Goal: Find specific page/section: Find specific page/section

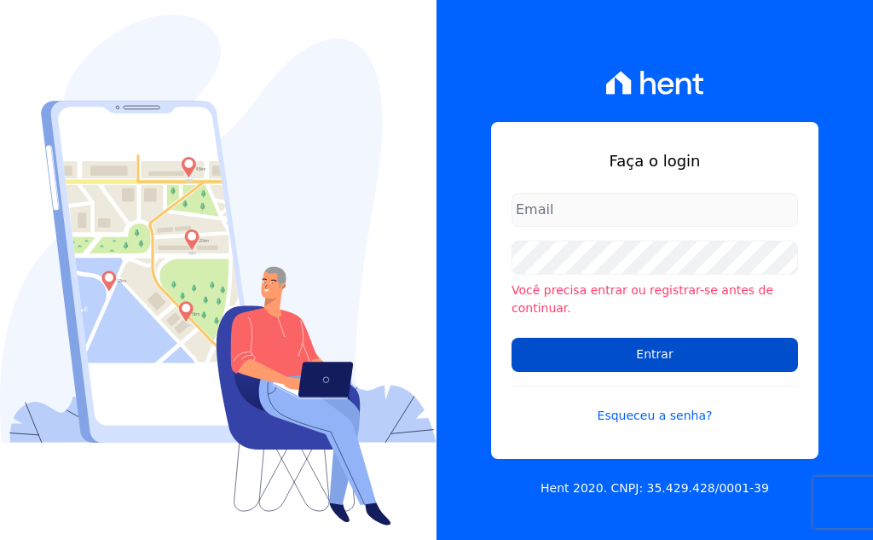
type input "[EMAIL_ADDRESS][DOMAIN_NAME]"
click at [696, 357] on input "Entrar" at bounding box center [655, 355] width 286 height 34
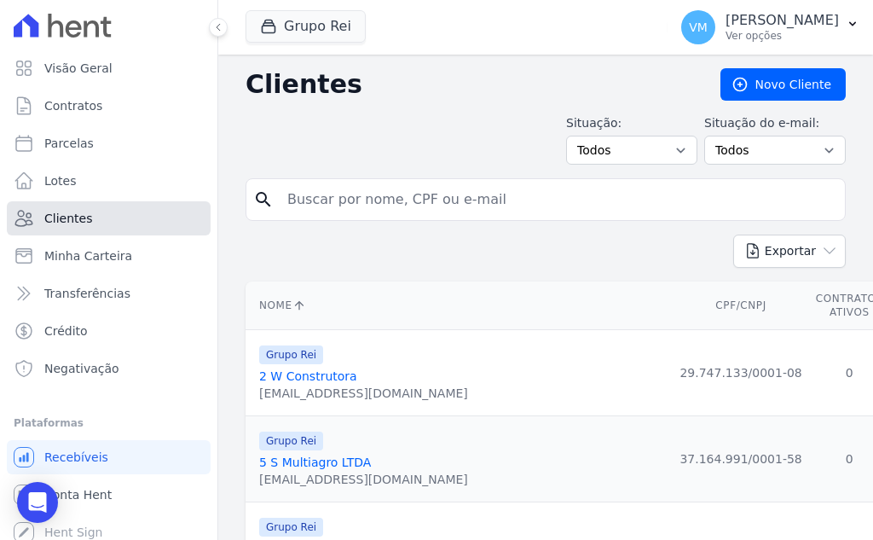
click at [72, 219] on span "Clientes" at bounding box center [68, 218] width 48 height 17
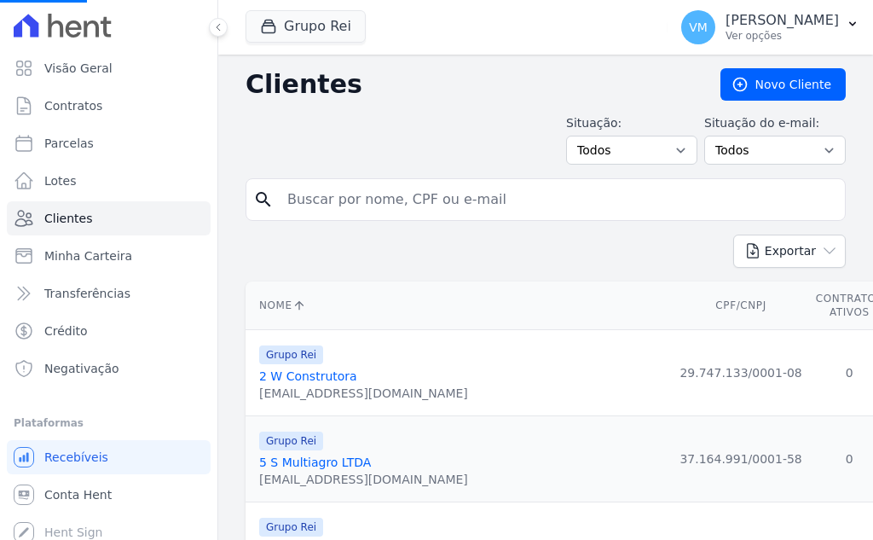
click at [338, 202] on input "search" at bounding box center [557, 199] width 561 height 34
click at [414, 197] on input "search" at bounding box center [557, 199] width 561 height 34
paste input "05248056101"
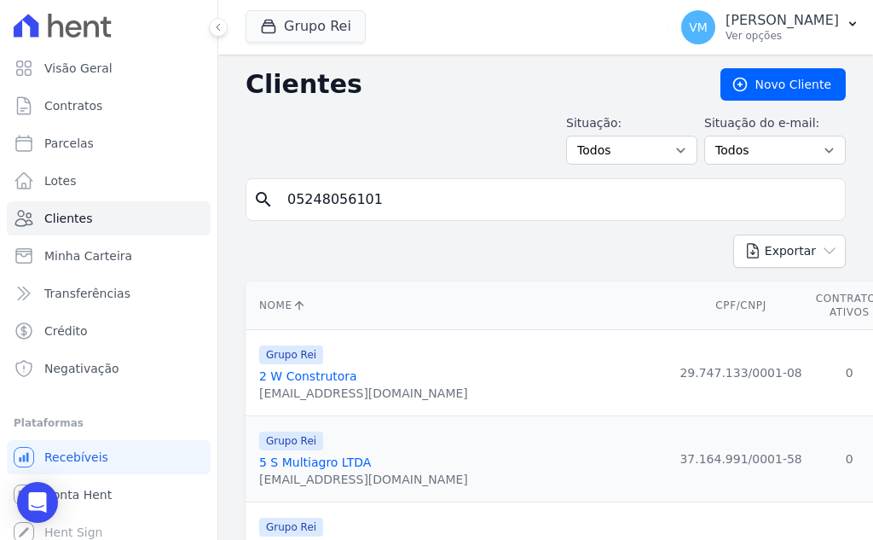
type input "05248056101"
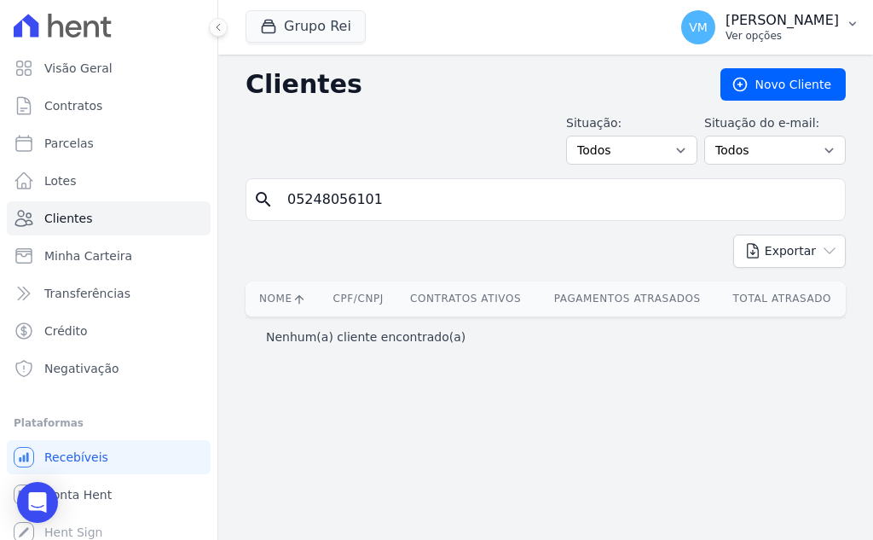
click at [797, 32] on p "Ver opções" at bounding box center [782, 36] width 113 height 14
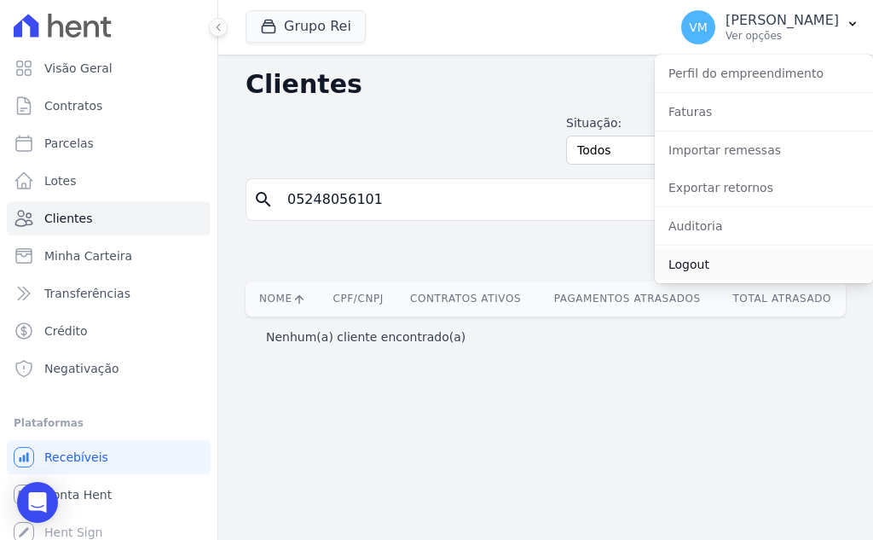
click at [716, 263] on link "Logout" at bounding box center [764, 264] width 218 height 31
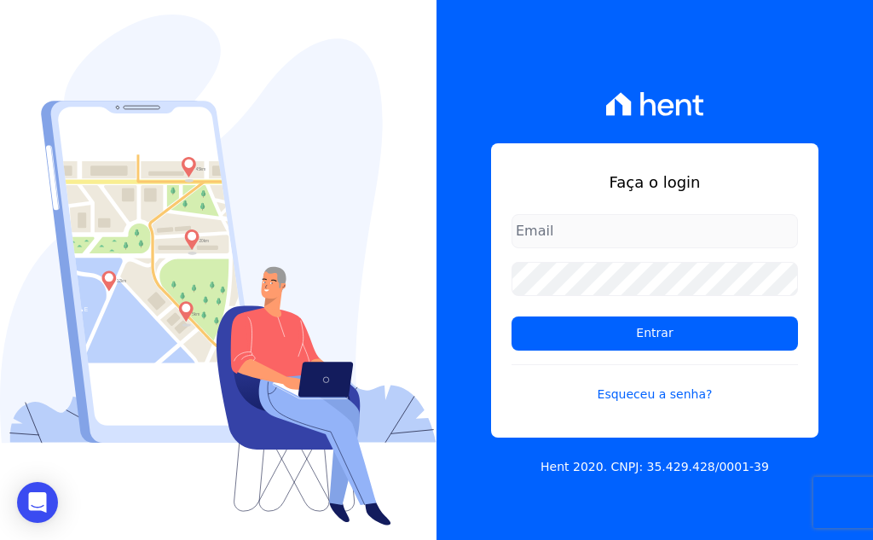
type input "[EMAIL_ADDRESS][DOMAIN_NAME]"
